Goal: Information Seeking & Learning: Learn about a topic

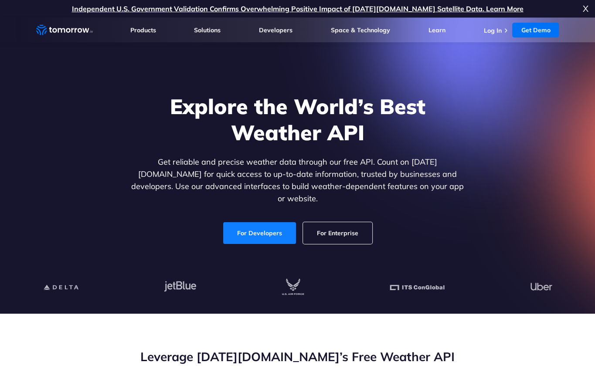
click at [267, 228] on link "For Developers" at bounding box center [259, 233] width 73 height 22
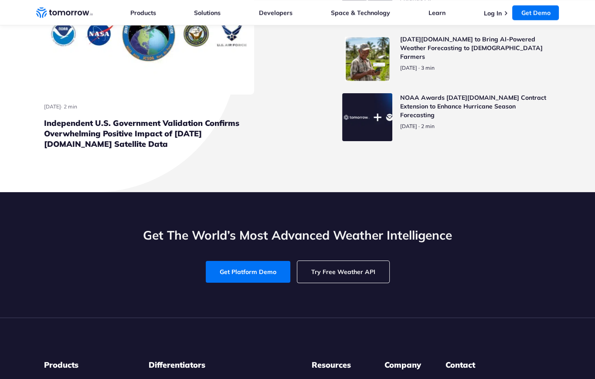
scroll to position [4105, 0]
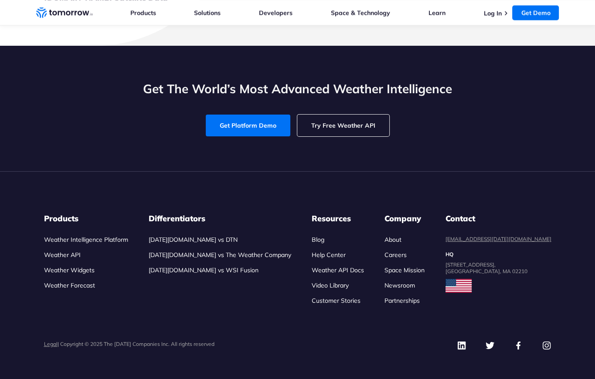
click at [406, 251] on link "Careers" at bounding box center [395, 255] width 22 height 8
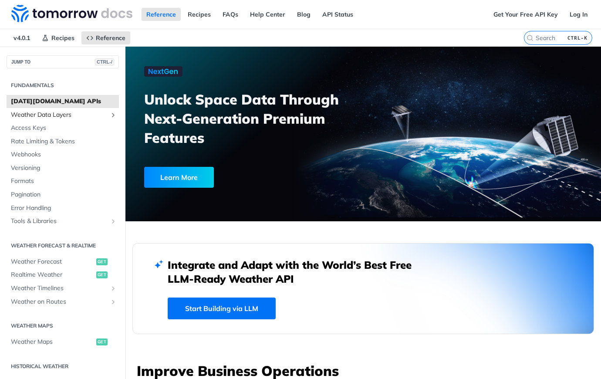
click at [60, 113] on span "Weather Data Layers" at bounding box center [59, 115] width 97 height 9
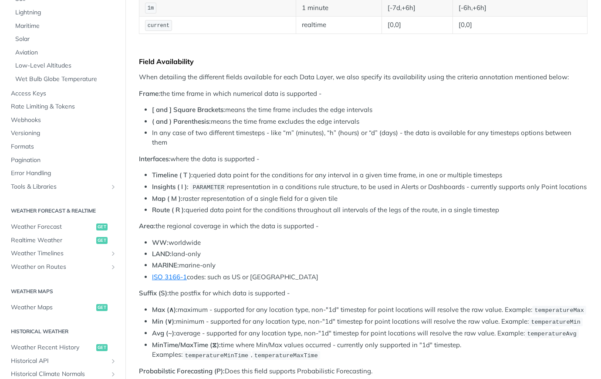
scroll to position [218, 0]
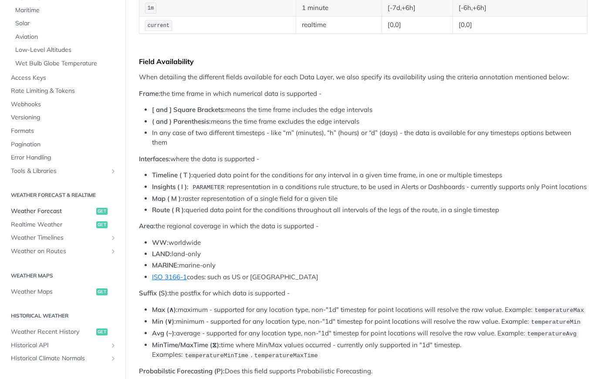
click at [50, 210] on span "Weather Forecast" at bounding box center [52, 211] width 83 height 9
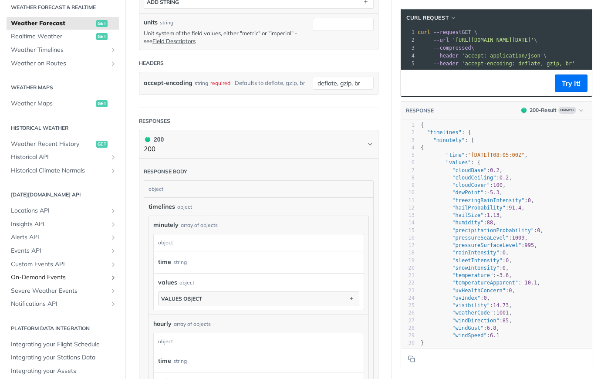
scroll to position [200, 0]
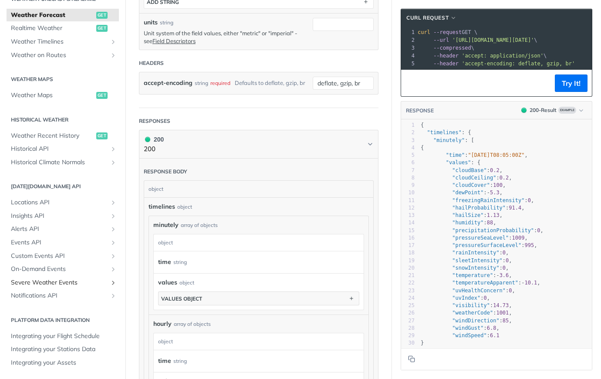
click at [53, 284] on span "Severe Weather Events" at bounding box center [59, 282] width 97 height 9
